Goal: Task Accomplishment & Management: Complete application form

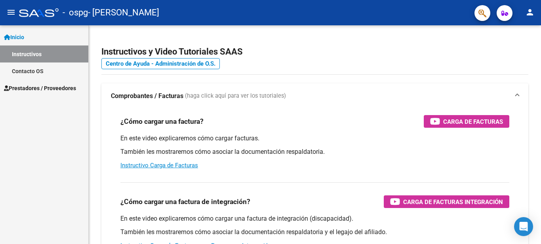
click at [45, 90] on span "Prestadores / Proveedores" at bounding box center [40, 88] width 72 height 9
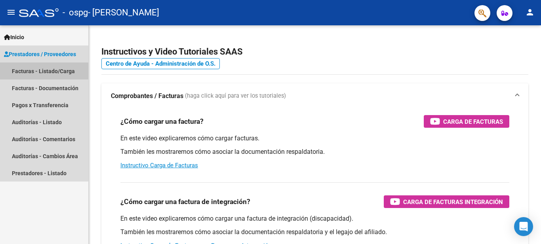
click at [43, 70] on link "Facturas - Listado/Carga" at bounding box center [44, 71] width 88 height 17
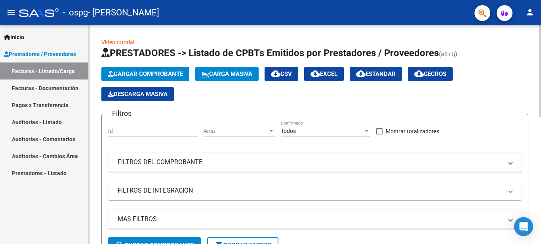
click at [162, 69] on button "Cargar Comprobante" at bounding box center [145, 74] width 88 height 14
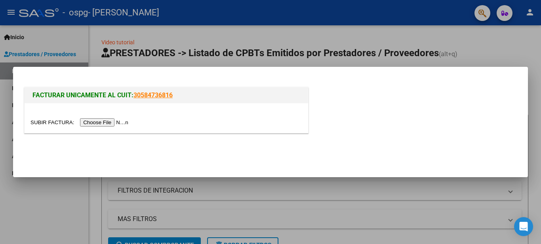
click at [111, 122] on input "file" at bounding box center [80, 122] width 100 height 8
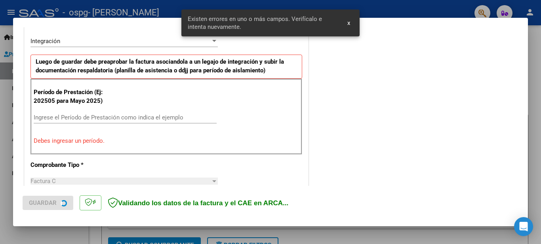
scroll to position [196, 0]
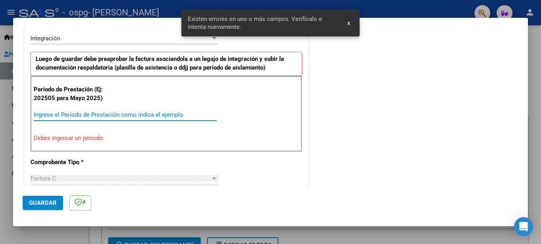
click at [110, 114] on input "Ingrese el Período de Prestación como indica el ejemplo" at bounding box center [125, 114] width 183 height 7
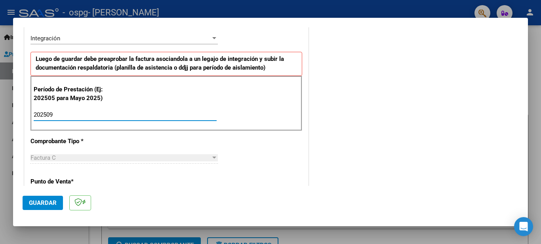
type input "202509"
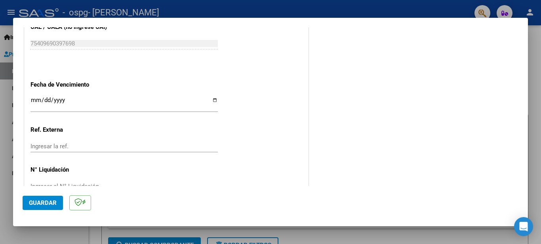
scroll to position [538, 0]
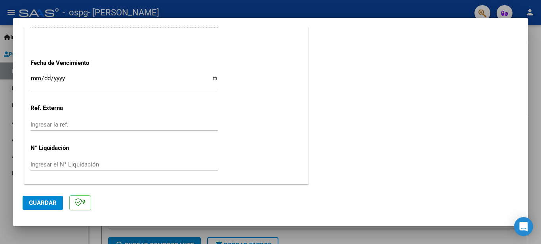
click at [42, 202] on span "Guardar" at bounding box center [43, 203] width 28 height 7
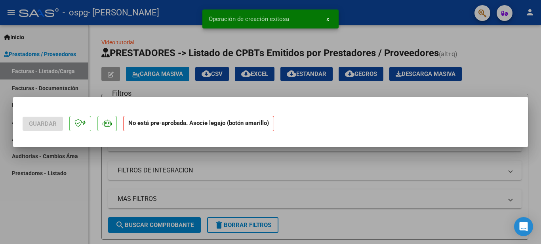
scroll to position [0, 0]
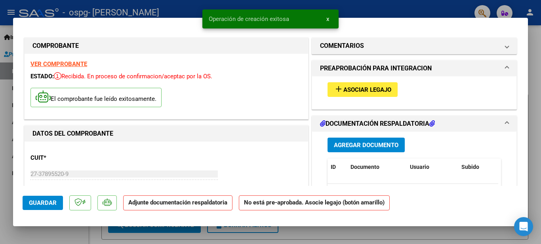
click at [366, 91] on span "Asociar Legajo" at bounding box center [367, 89] width 48 height 7
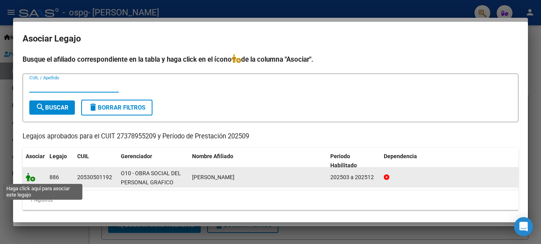
click at [29, 177] on icon at bounding box center [31, 177] width 10 height 9
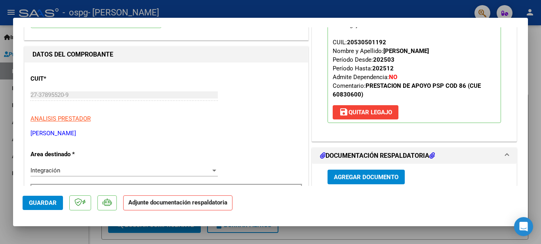
scroll to position [119, 0]
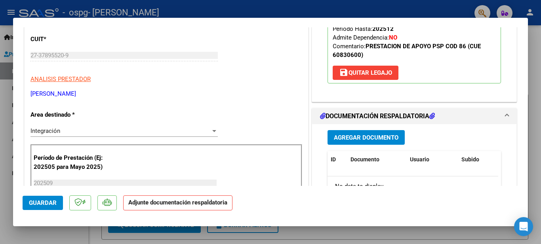
click at [381, 139] on span "Agregar Documento" at bounding box center [366, 137] width 65 height 7
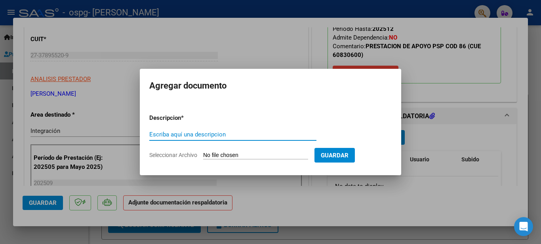
click at [219, 137] on input "Escriba aquí una descripcion" at bounding box center [232, 134] width 167 height 7
type input "Planilla de asistencia"
click at [246, 152] on input "Seleccionar Archivo" at bounding box center [255, 156] width 105 height 8
type input "C:\fakepath\Sept PLANILLA ASISTENCIA.pdf"
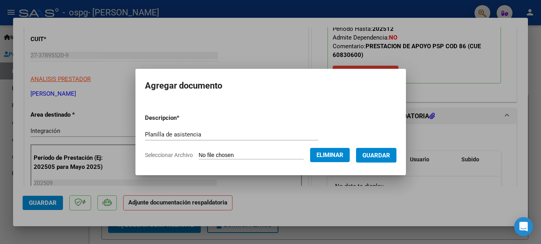
click at [386, 156] on span "Guardar" at bounding box center [376, 155] width 28 height 7
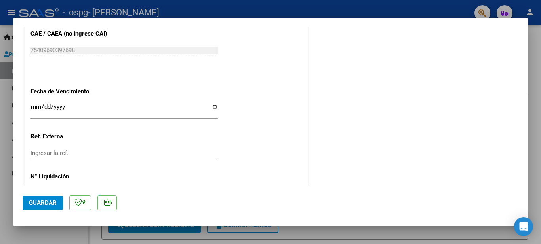
scroll to position [550, 0]
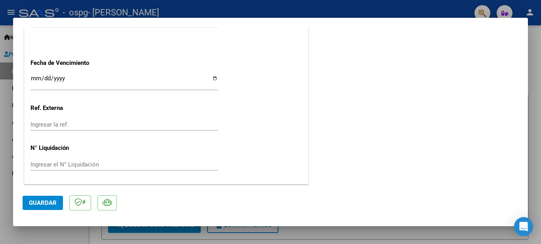
click at [46, 201] on span "Guardar" at bounding box center [43, 203] width 28 height 7
click at [50, 201] on span "Guardar" at bounding box center [43, 203] width 28 height 7
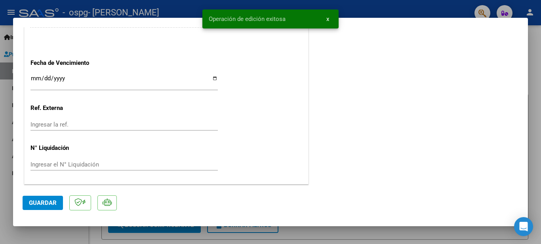
click at [529, 115] on div at bounding box center [270, 122] width 541 height 244
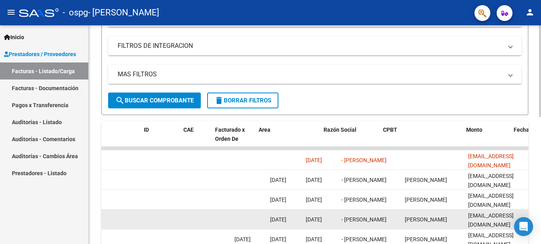
scroll to position [0, 0]
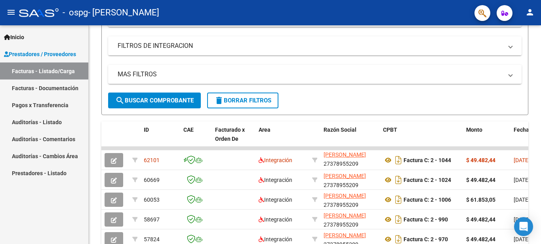
click at [55, 74] on link "Facturas - Listado/Carga" at bounding box center [44, 71] width 88 height 17
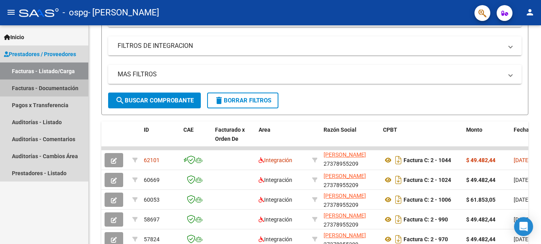
click at [46, 93] on link "Facturas - Documentación" at bounding box center [44, 88] width 88 height 17
